Goal: Information Seeking & Learning: Find specific fact

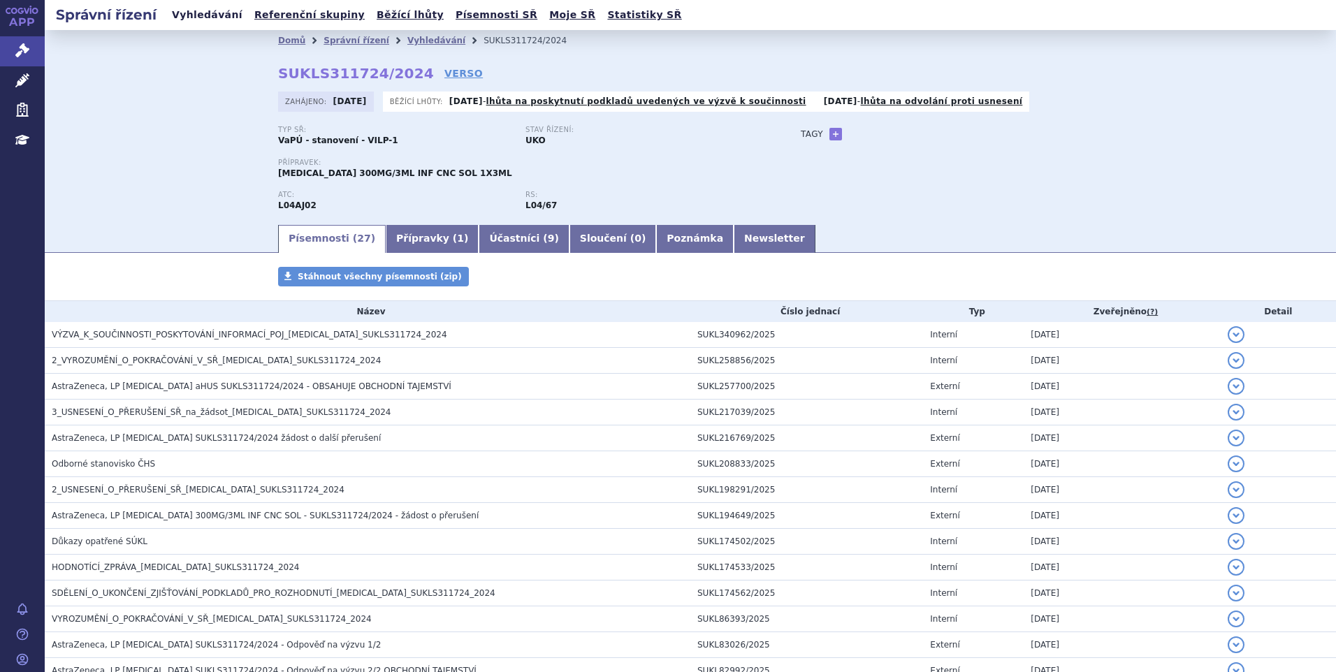
click at [187, 21] on link "Vyhledávání" at bounding box center [207, 15] width 79 height 19
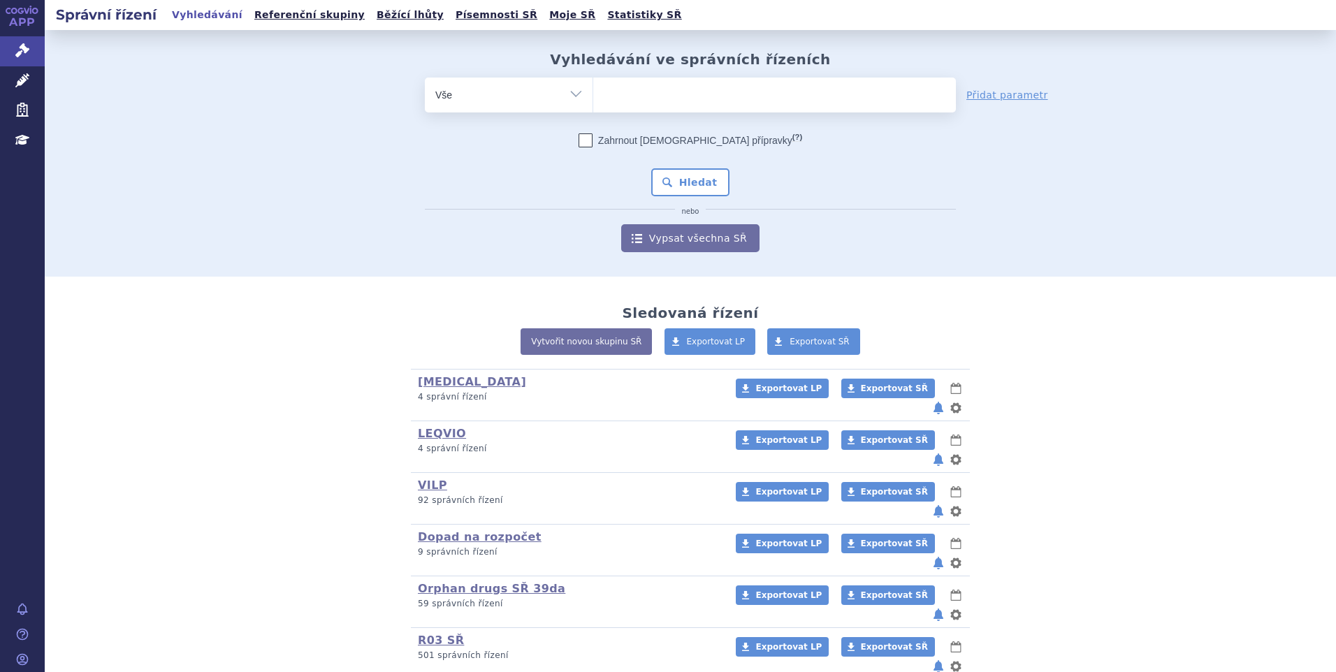
click at [679, 97] on ul at bounding box center [774, 92] width 363 height 29
click at [593, 97] on select at bounding box center [593, 94] width 1 height 35
paste input "SUKLS314655/2024"
type input "SUKLS314655/2024"
select select "SUKLS314655/2024"
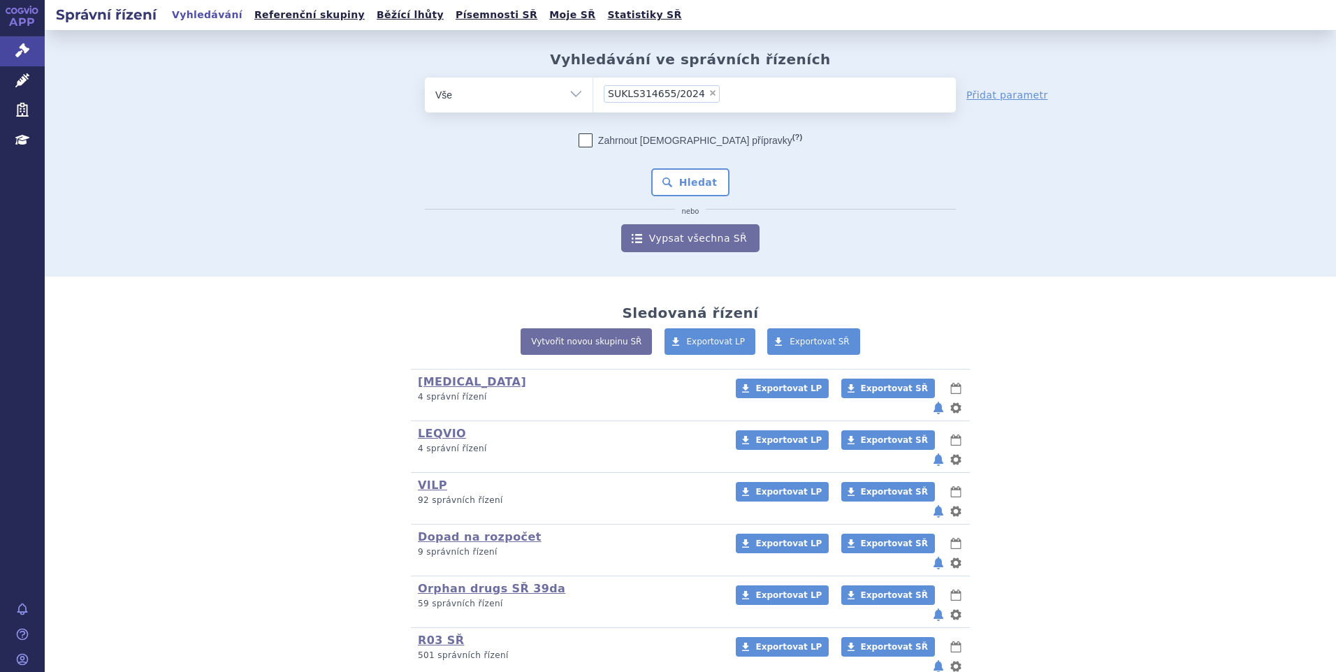
click at [430, 217] on div "Zahrnout bratrské přípravky (?) Hledat nebo Vypsat všechna SŘ" at bounding box center [690, 192] width 531 height 119
click at [672, 183] on button "Hledat" at bounding box center [690, 182] width 79 height 28
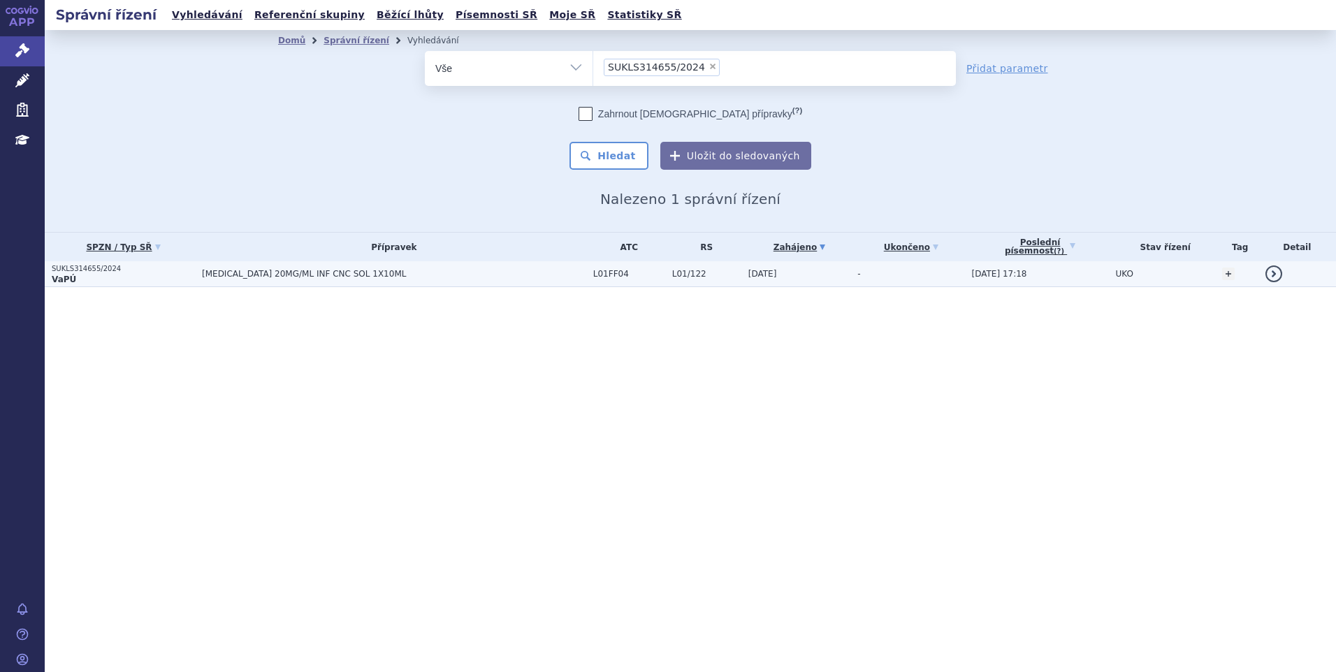
click at [249, 273] on span "BAVENCIO 20MG/ML INF CNC SOL 1X10ML" at bounding box center [376, 274] width 349 height 10
